Goal: Task Accomplishment & Management: Manage account settings

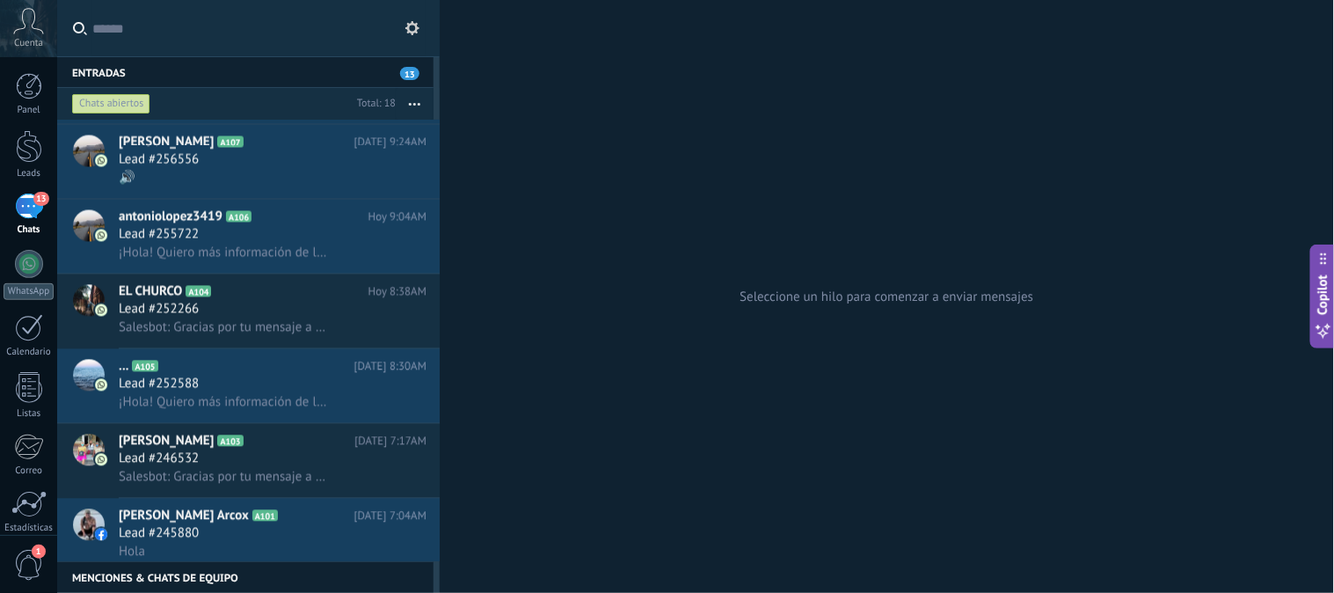
scroll to position [1088, 0]
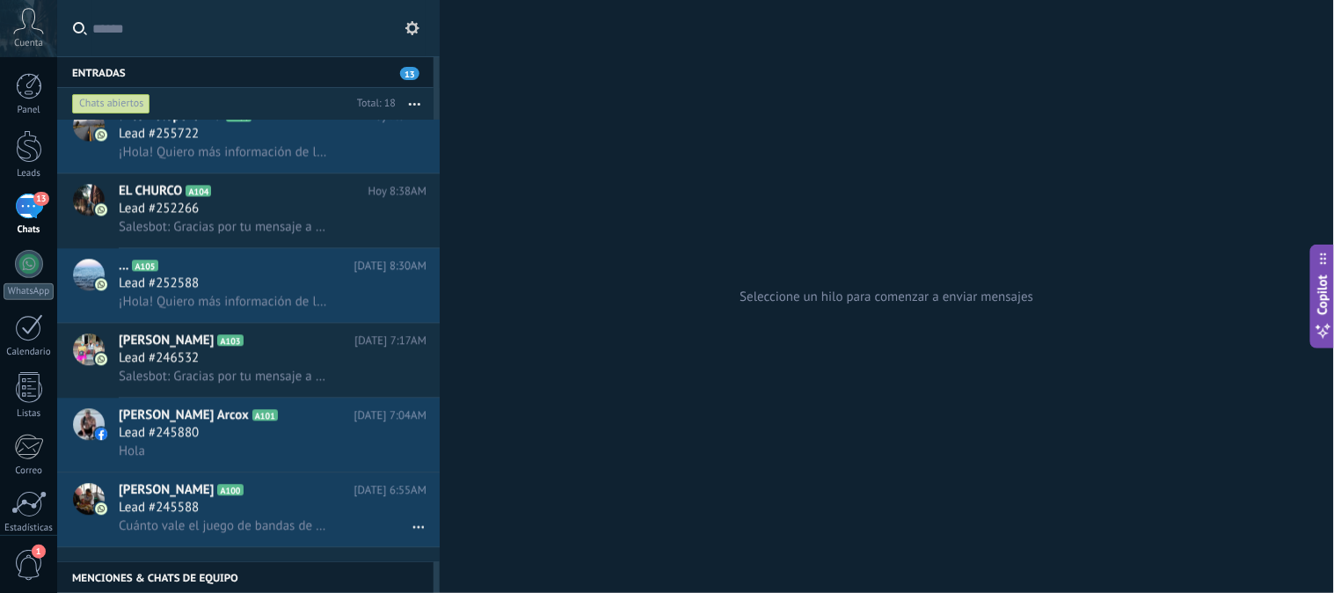
click at [419, 89] on button "button" at bounding box center [415, 104] width 38 height 32
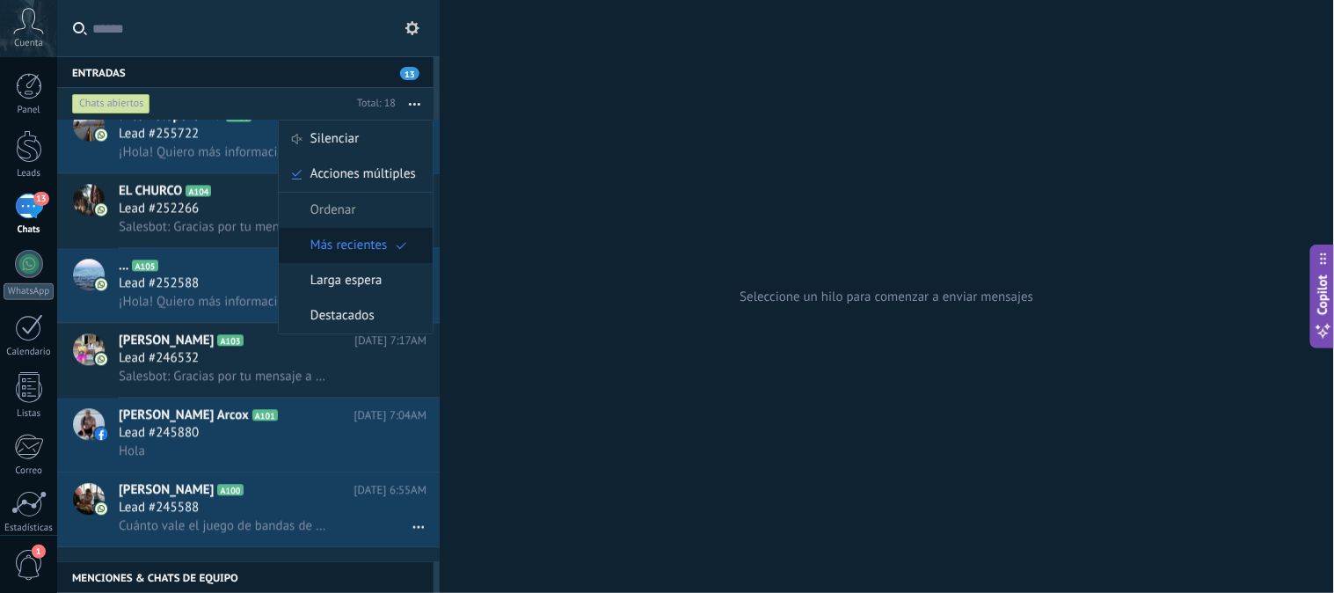
click at [344, 236] on span "Más recientes" at bounding box center [348, 245] width 77 height 35
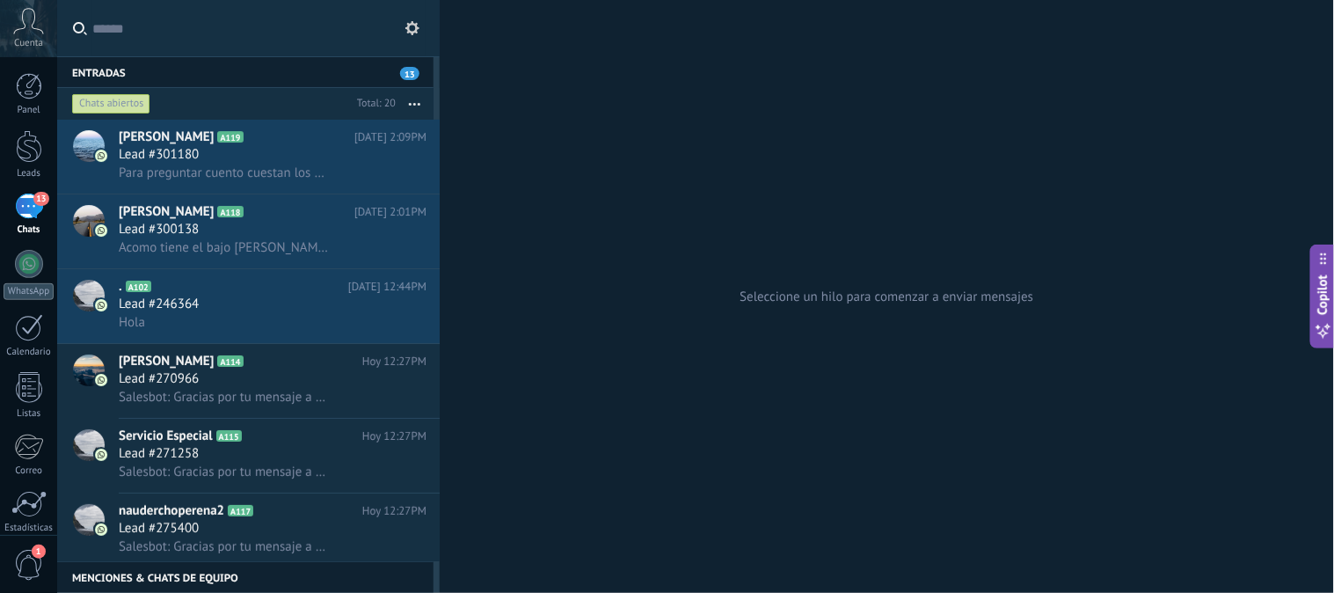
click at [418, 95] on button "button" at bounding box center [415, 104] width 38 height 32
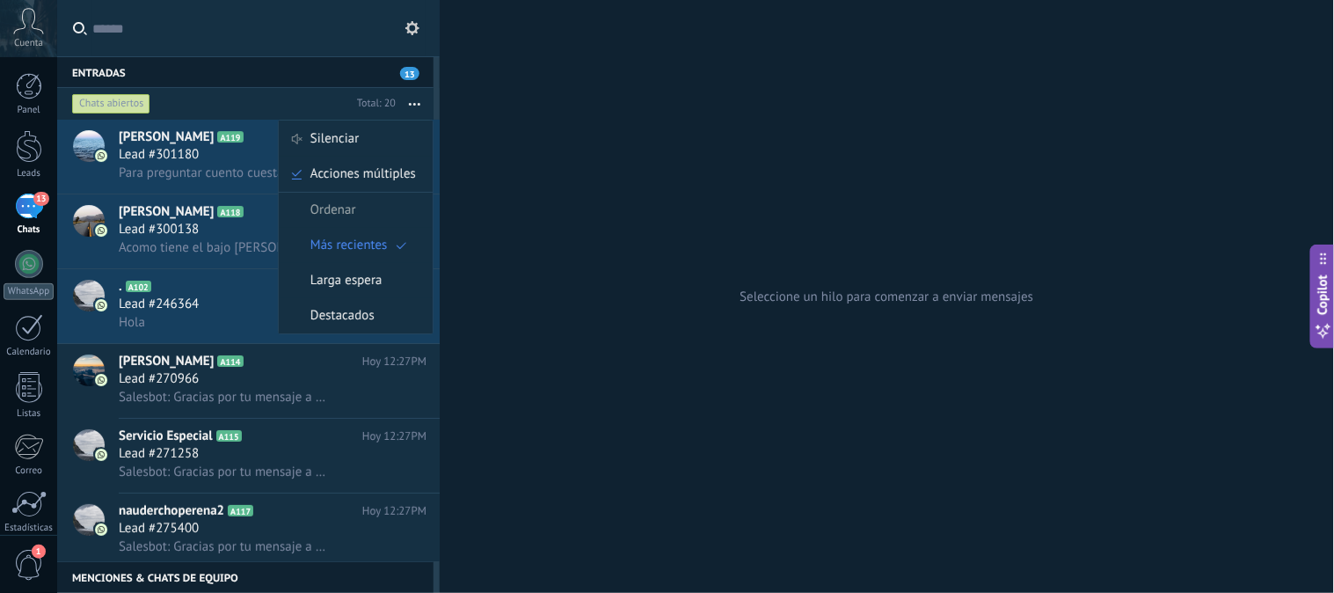
click at [352, 212] on span "Ordenar" at bounding box center [333, 210] width 46 height 35
click at [337, 274] on span "Larga espera" at bounding box center [346, 280] width 72 height 35
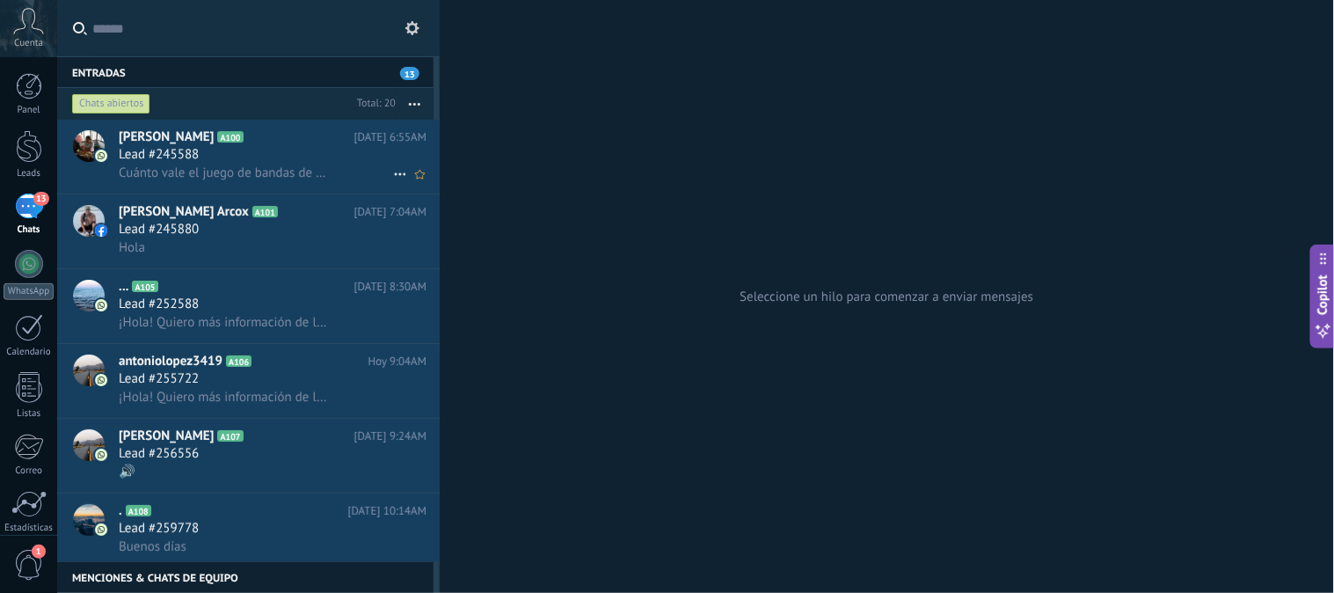
click at [257, 169] on span "Cuánto vale el juego de bandas de freno trasero y la. Pastilla del freno delant…" at bounding box center [224, 172] width 211 height 17
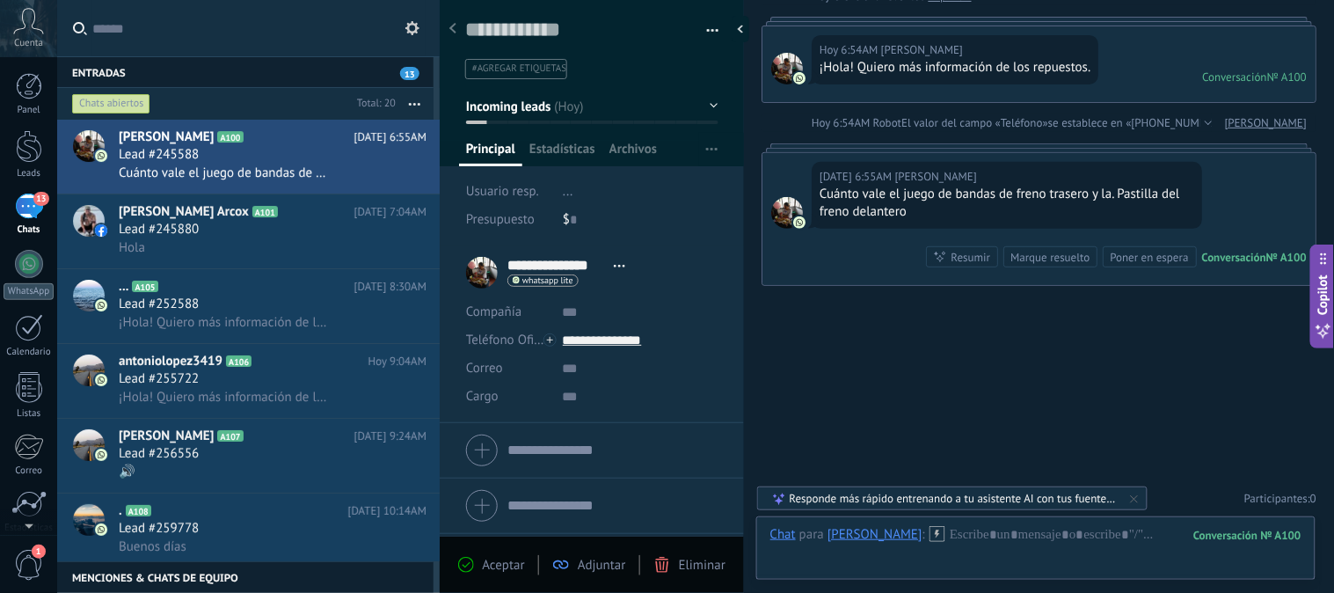
click at [414, 106] on button "button" at bounding box center [415, 104] width 38 height 32
click at [409, 97] on button "button" at bounding box center [415, 104] width 38 height 32
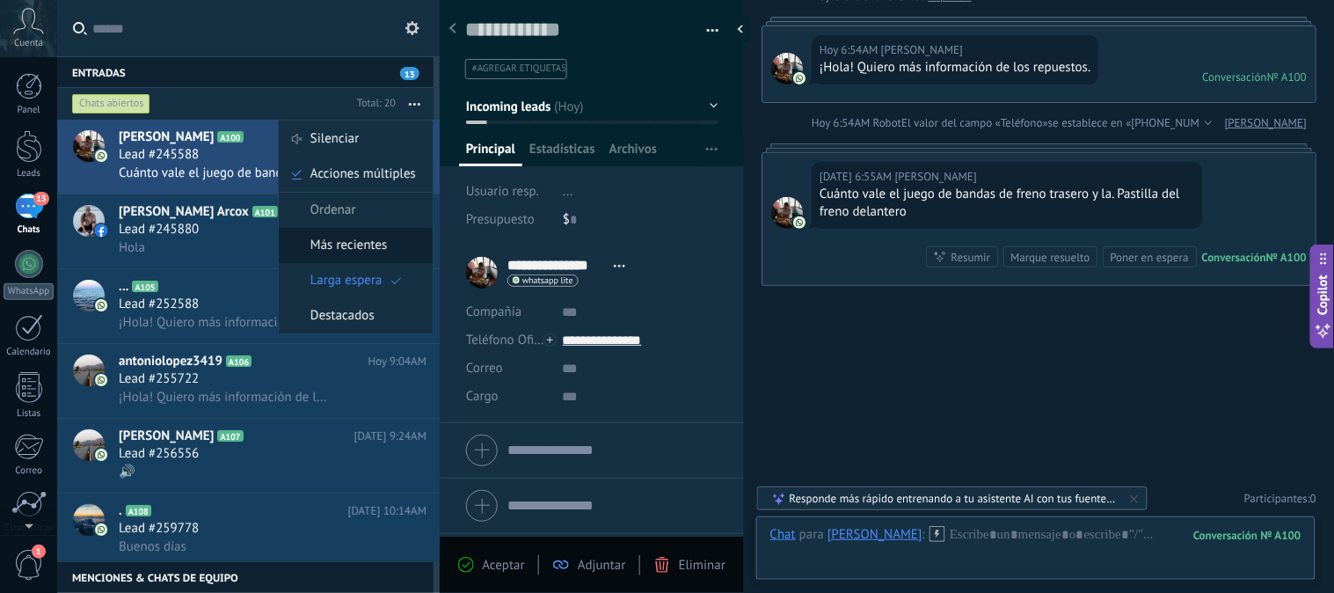
click at [312, 239] on span "Más recientes" at bounding box center [348, 245] width 77 height 35
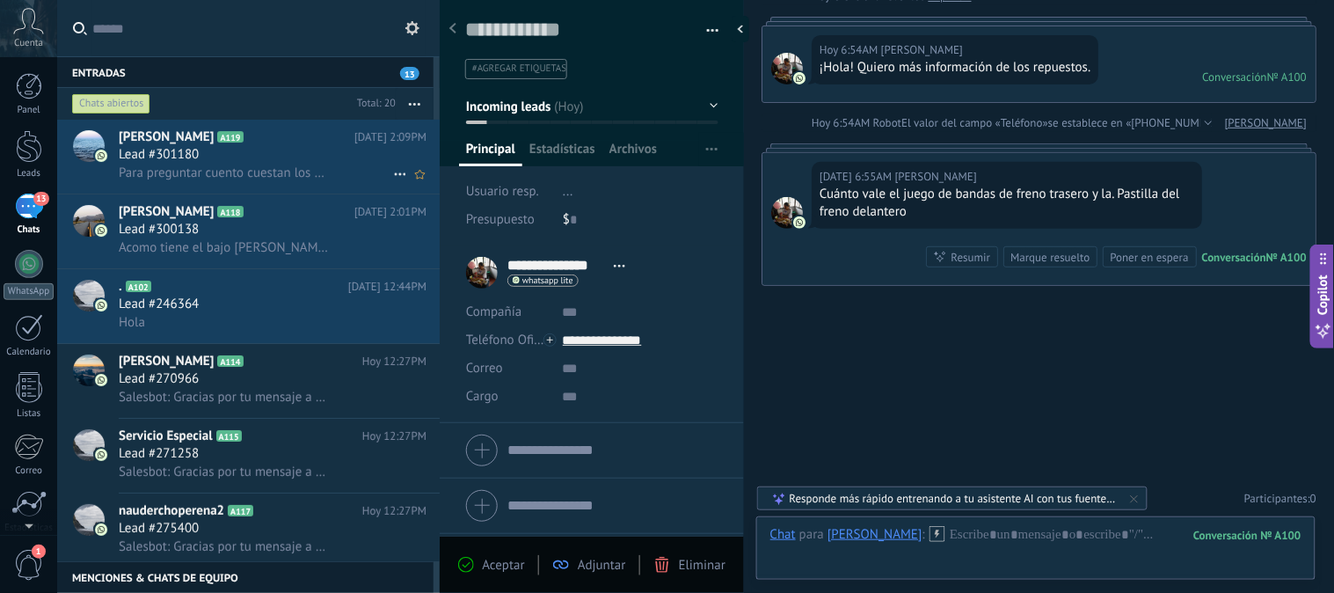
click at [285, 168] on span "Para preguntar cuento cuestan los amortiguadores de la Piaguio 2020 el delanter…" at bounding box center [224, 172] width 211 height 17
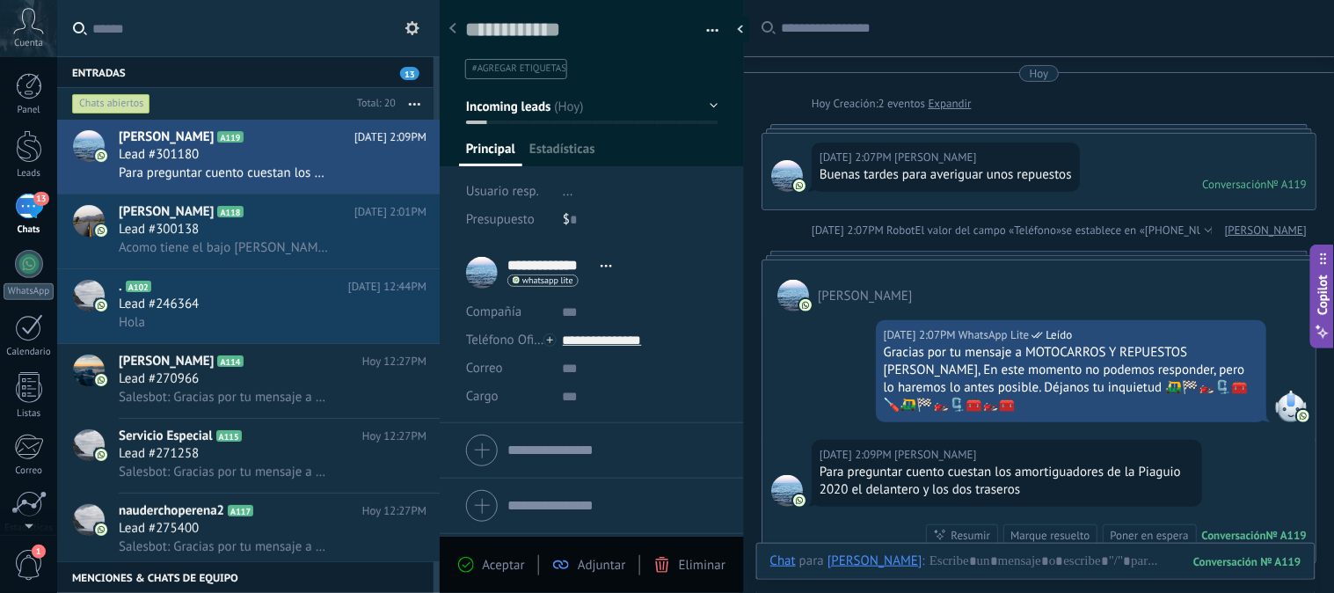
scroll to position [205, 0]
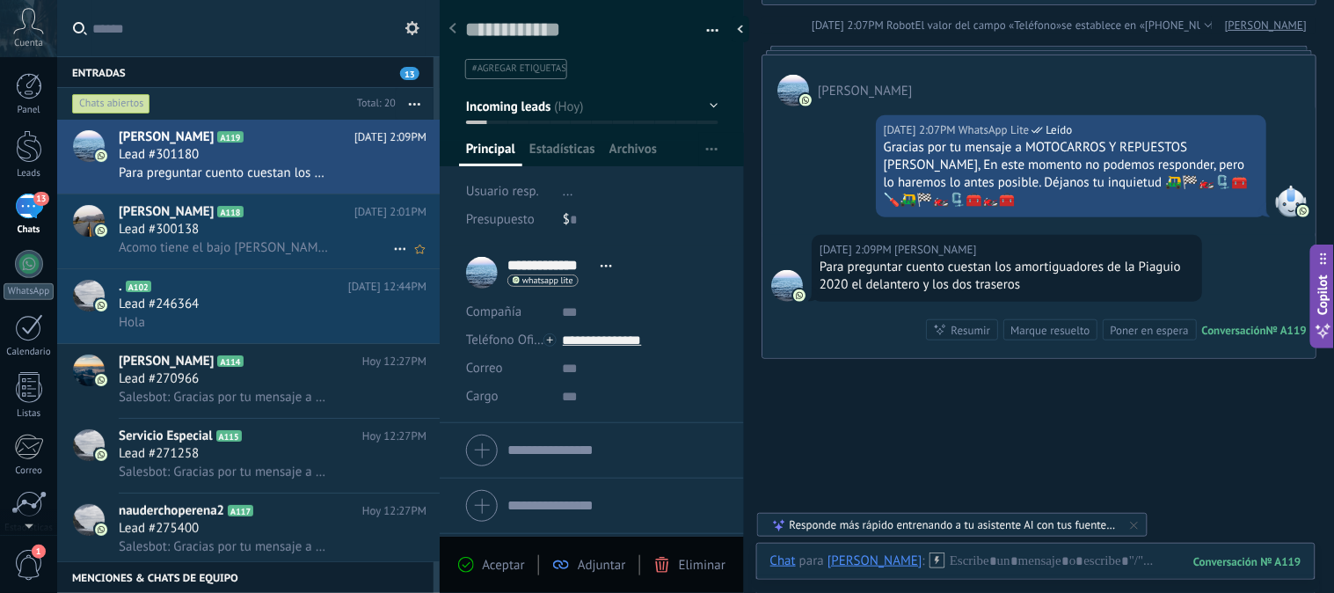
click at [285, 236] on div "Lead #300138" at bounding box center [273, 230] width 308 height 18
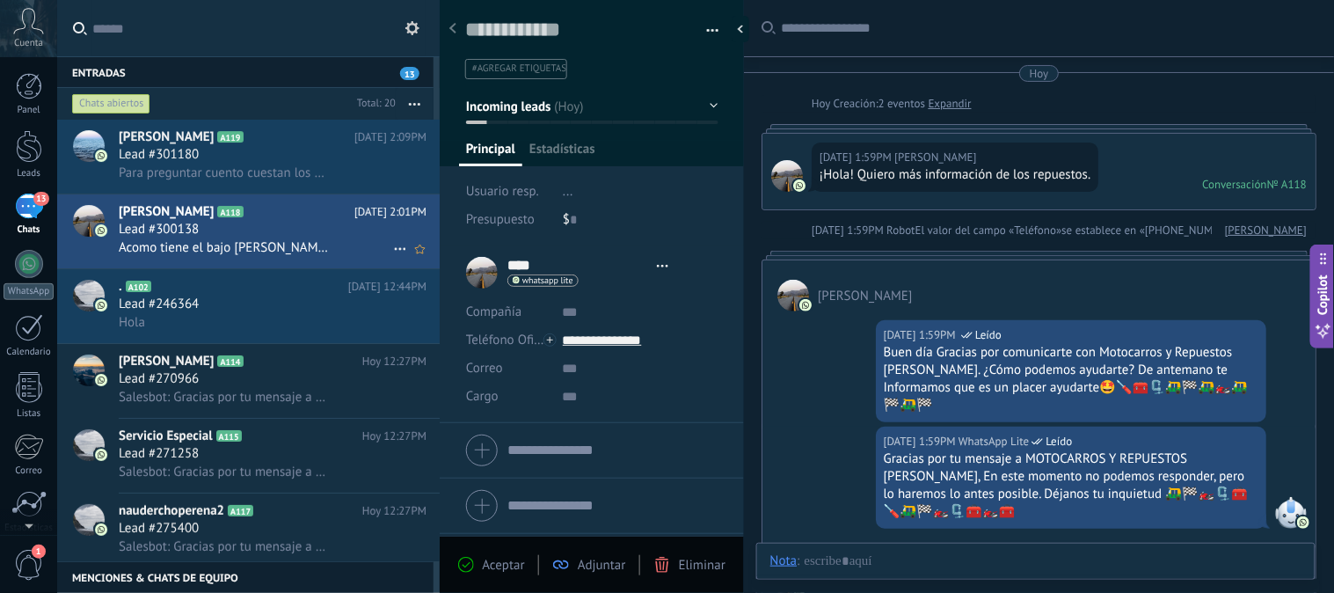
type textarea "**********"
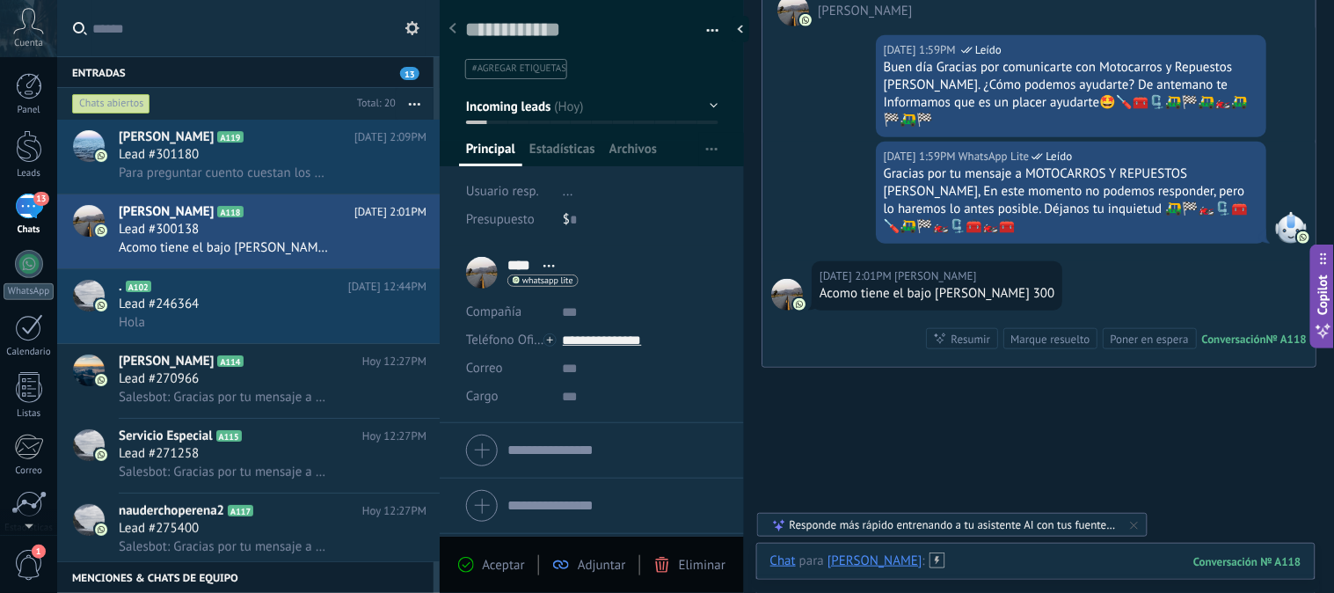
click at [902, 556] on div at bounding box center [1035, 578] width 531 height 53
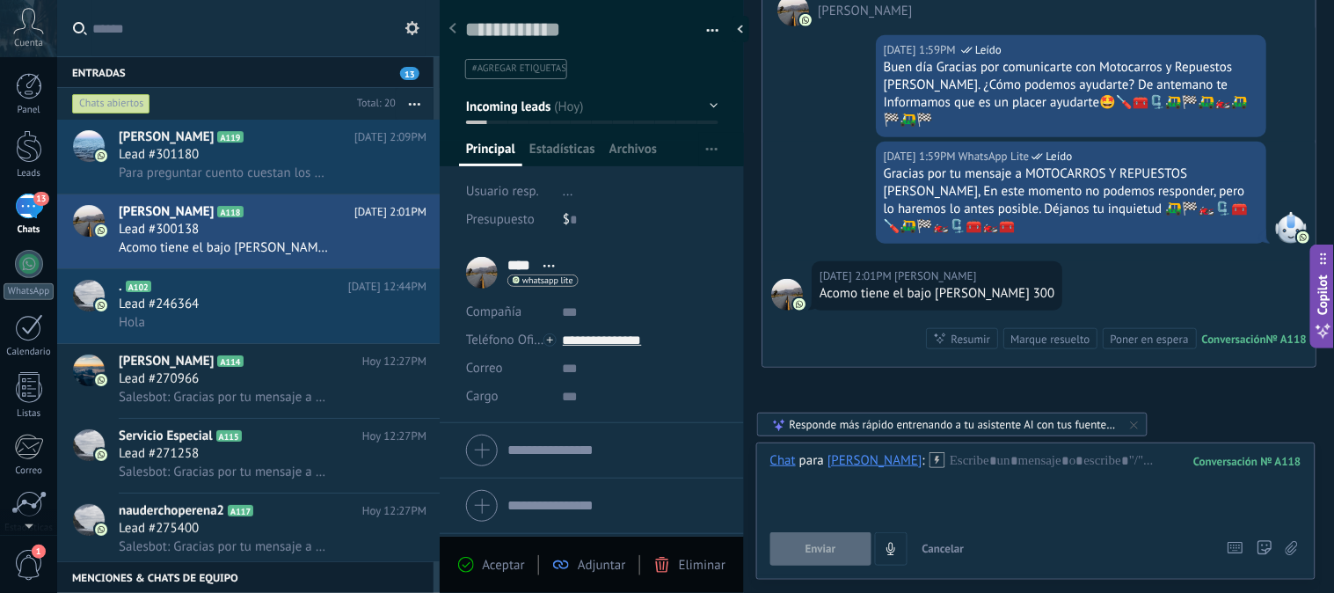
drag, startPoint x: 930, startPoint y: 445, endPoint x: 925, endPoint y: 457, distance: 13.4
click at [925, 457] on div "Chat Correo Nota Tarea Chat para [PERSON_NAME] : 118 Enviar Cancelar Rastrear c…" at bounding box center [1035, 510] width 559 height 137
click at [925, 457] on div at bounding box center [1035, 485] width 531 height 67
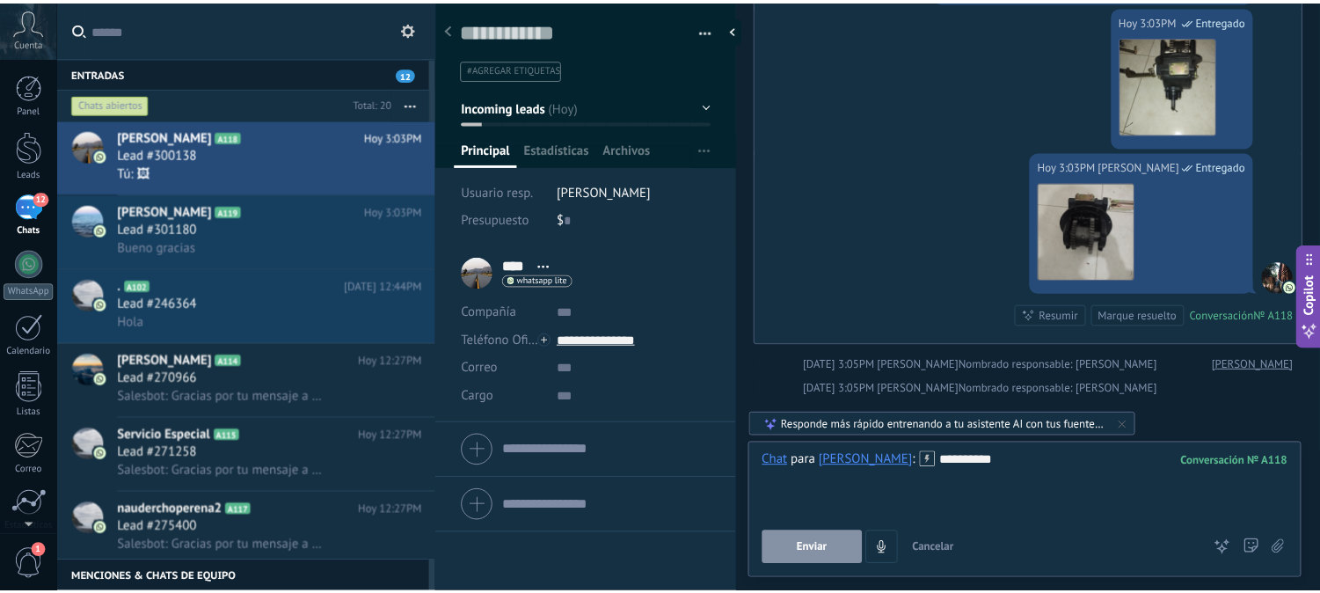
scroll to position [757, 0]
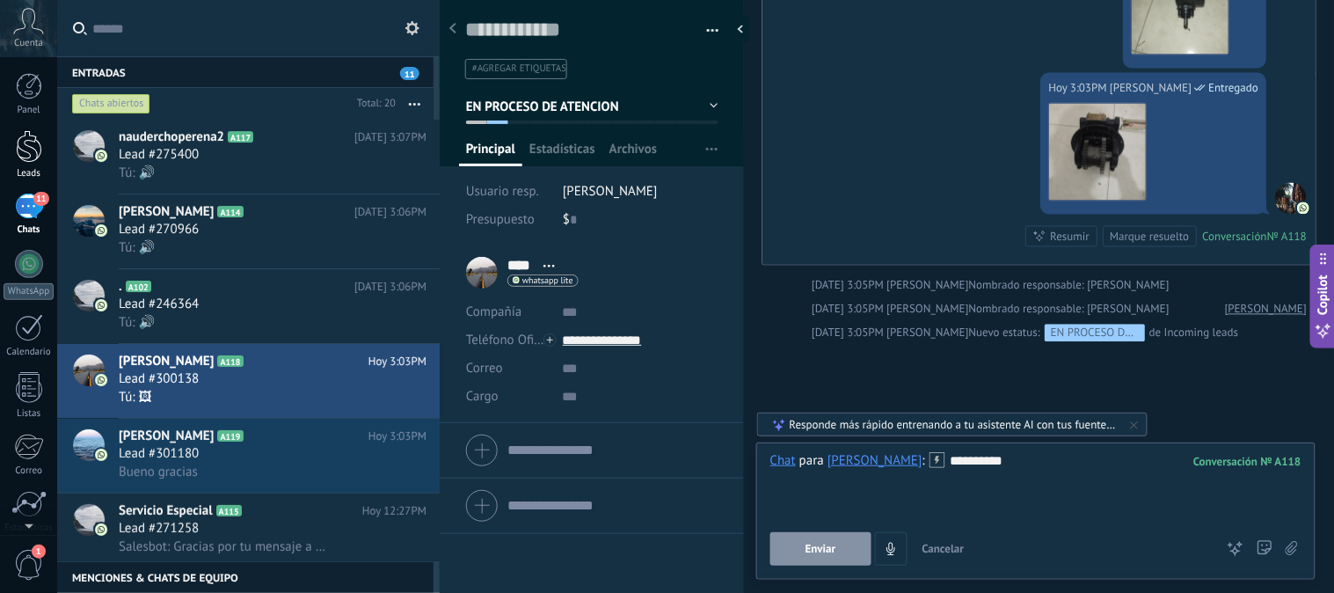
click at [24, 160] on div at bounding box center [29, 146] width 26 height 33
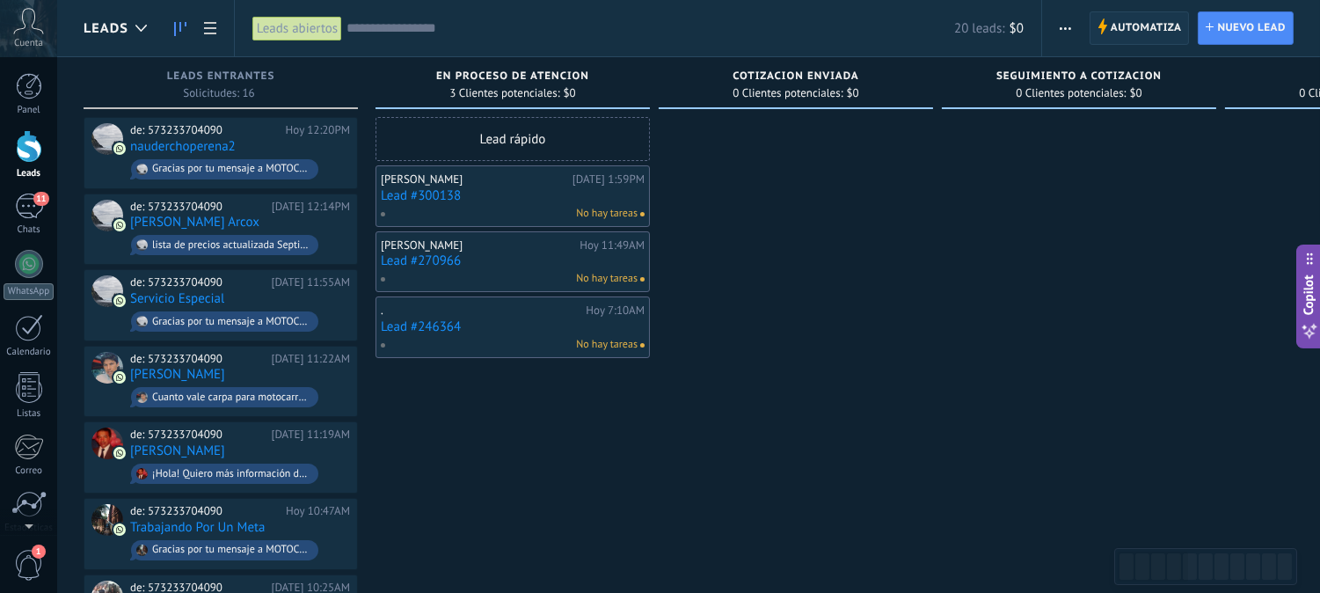
click at [1148, 32] on span "Automatiza" at bounding box center [1146, 28] width 71 height 32
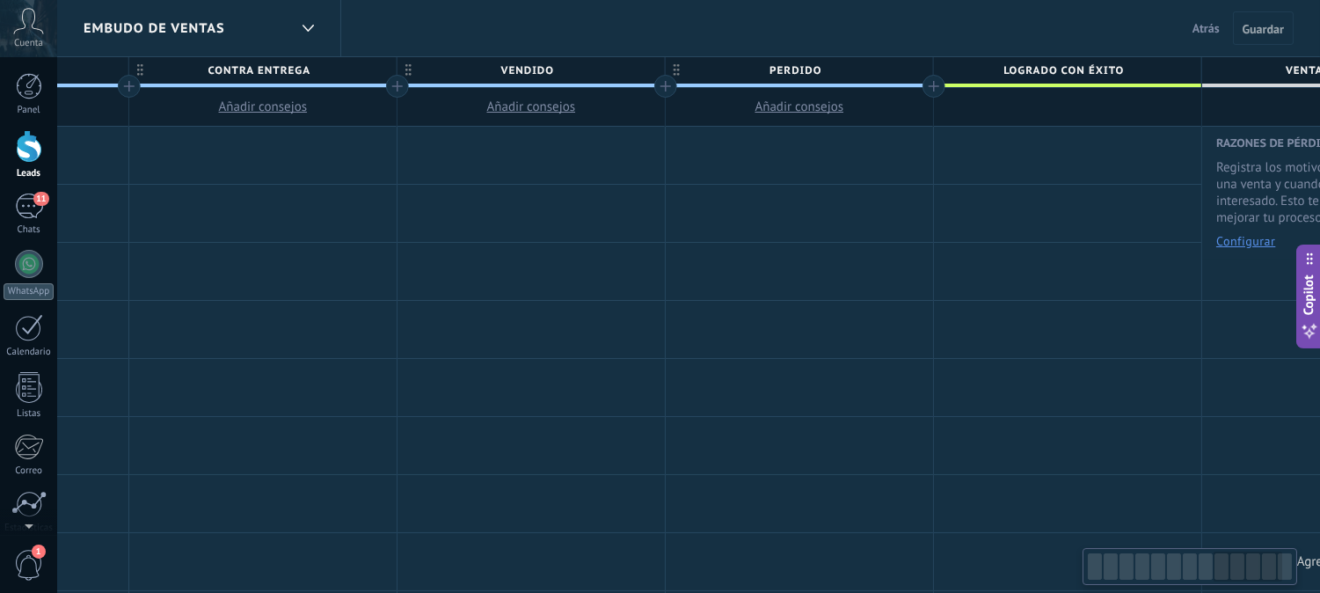
scroll to position [0, 2508]
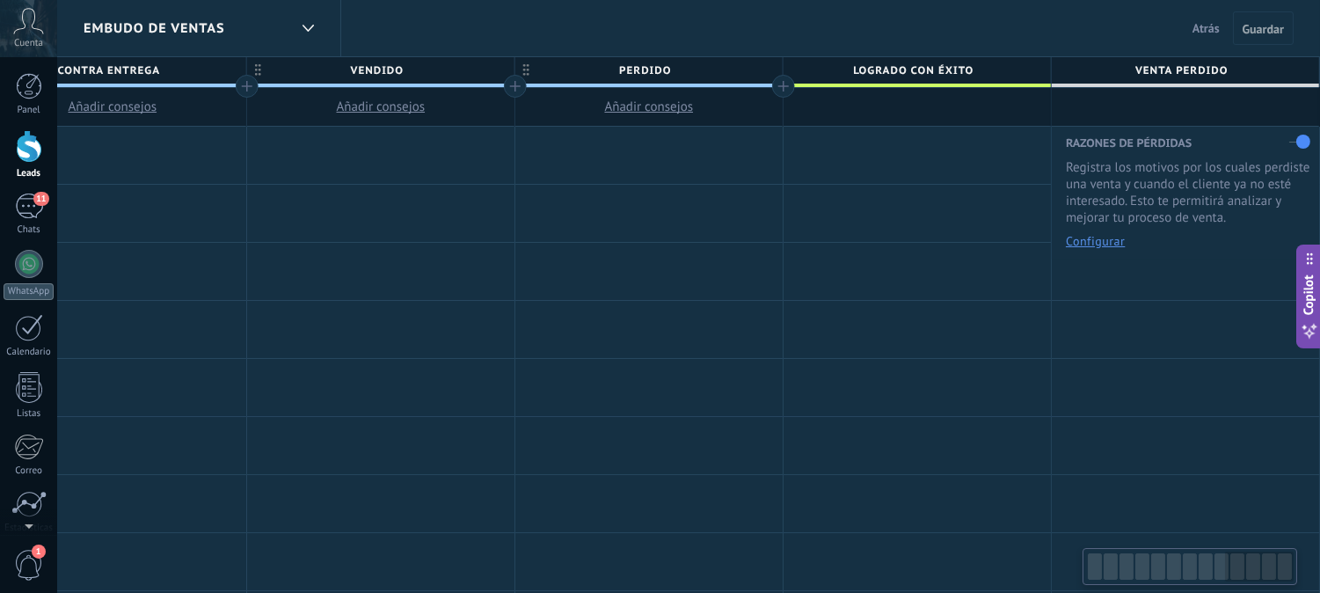
drag, startPoint x: 1093, startPoint y: 564, endPoint x: 1265, endPoint y: 539, distance: 173.2
click at [1265, 539] on body ".abccls-1,.abccls-2{fill-rule:evenodd}.abccls-2{fill:#fff} .abfcls-1{fill:none}…" at bounding box center [660, 296] width 1320 height 593
click at [775, 85] on div at bounding box center [783, 86] width 23 height 23
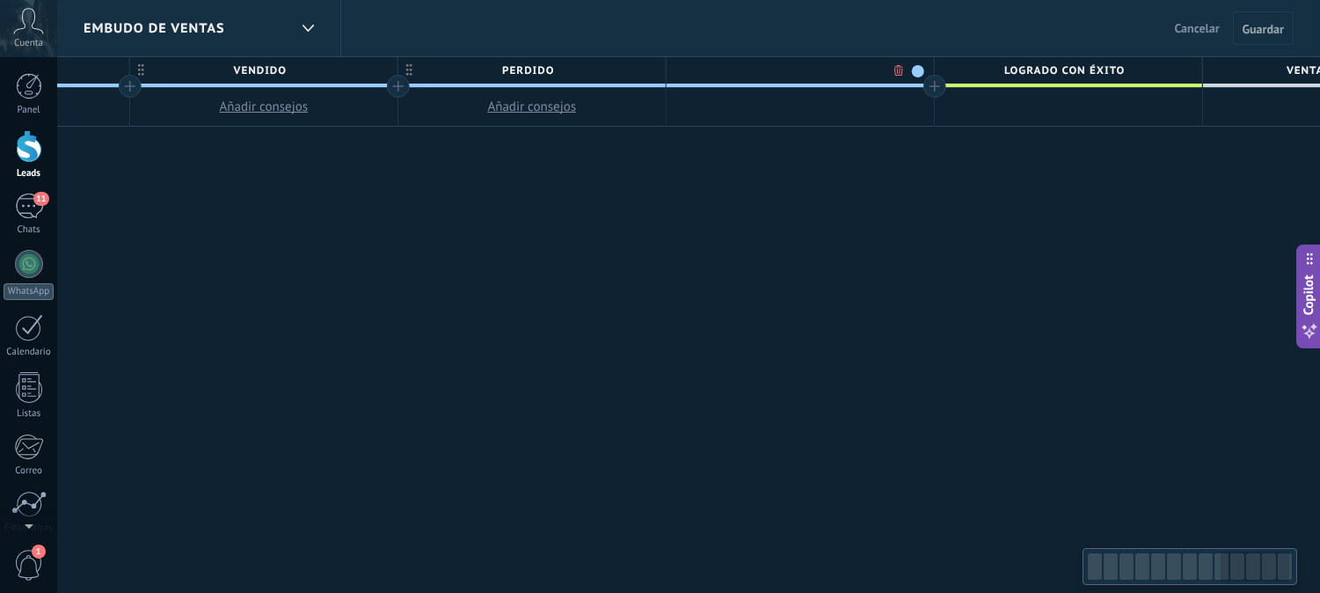
scroll to position [0, 2638]
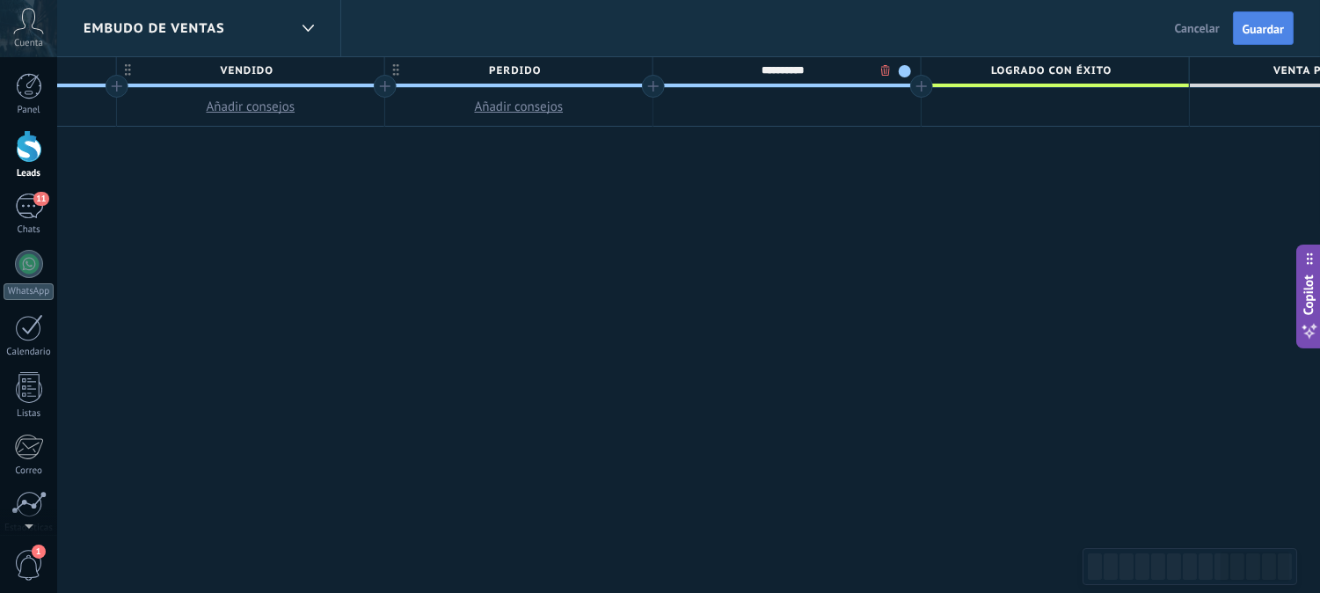
type input "**********"
click at [1245, 31] on span "Guardar" at bounding box center [1263, 29] width 41 height 12
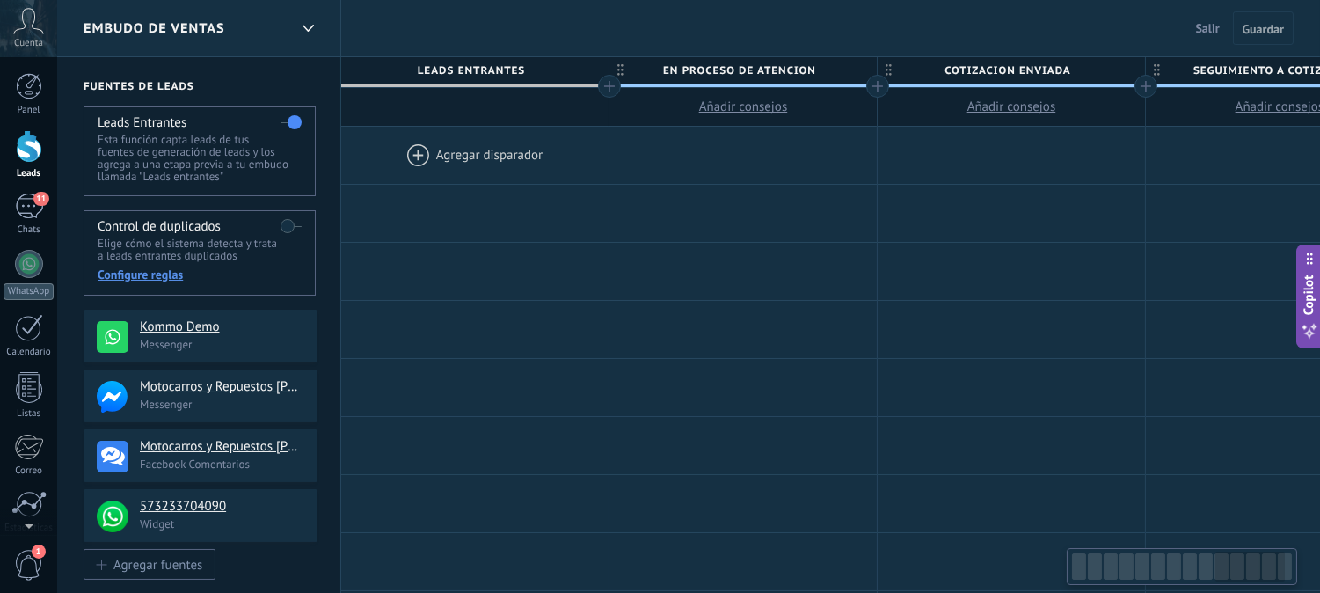
scroll to position [0, 2638]
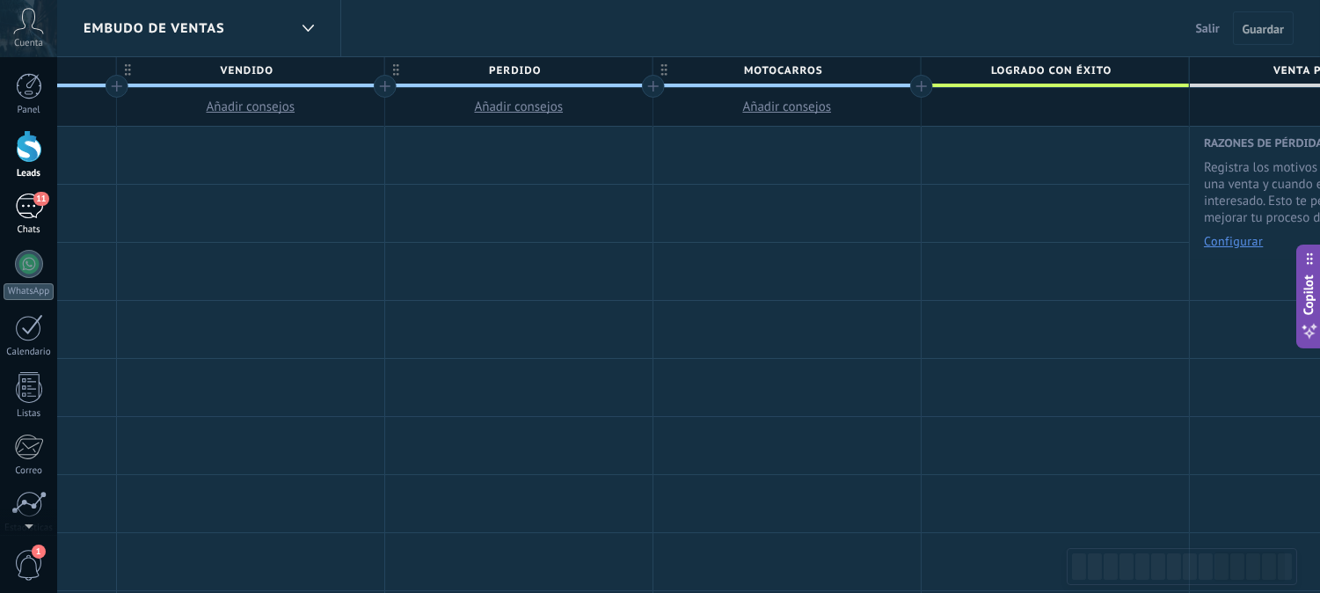
click at [21, 227] on div "Chats" at bounding box center [29, 229] width 51 height 11
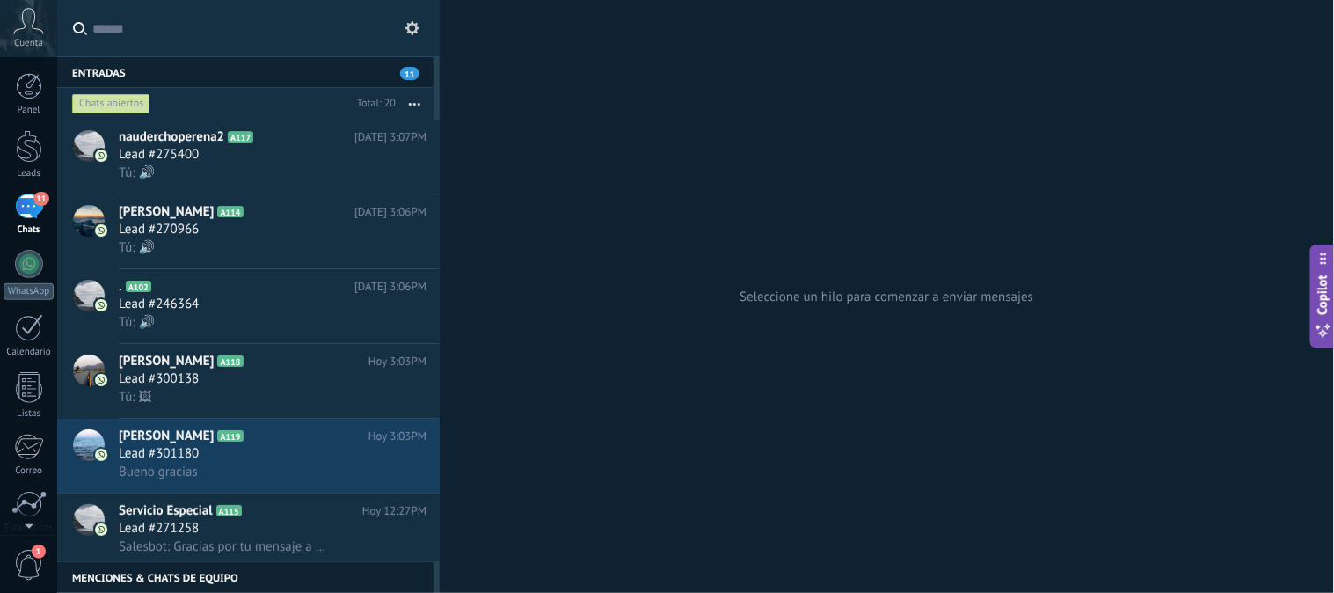
click at [411, 21] on icon at bounding box center [412, 28] width 14 height 14
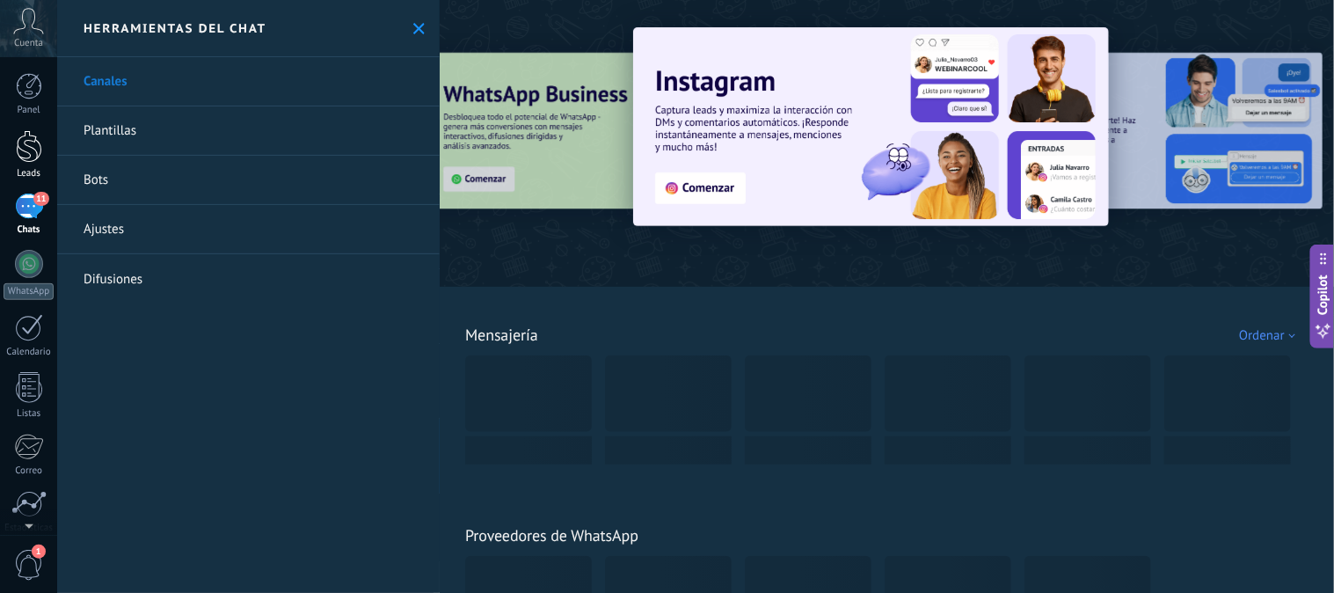
click at [35, 159] on div at bounding box center [29, 146] width 26 height 33
